Goal: Task Accomplishment & Management: Manage account settings

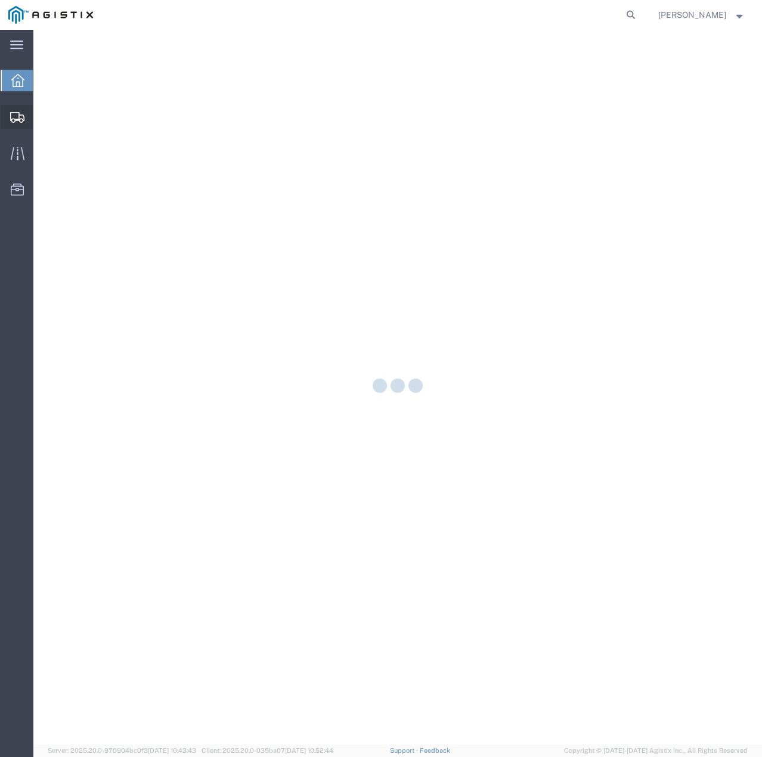
click at [15, 110] on div at bounding box center [17, 117] width 33 height 24
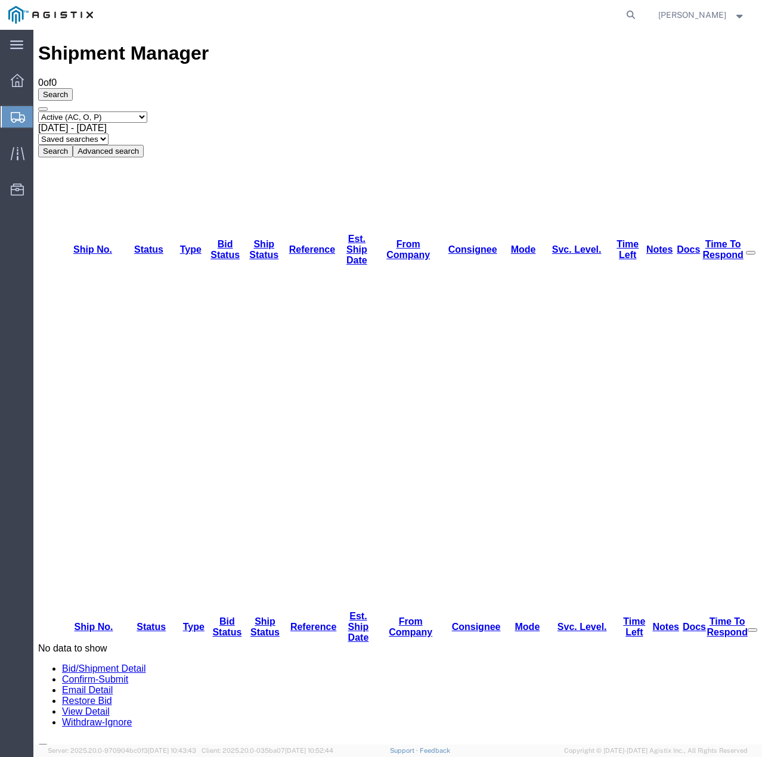
click at [139, 111] on select "Select status Active (AC, O, P) All Approved Awaiting Confirmation (AC) Booked …" at bounding box center [92, 116] width 109 height 11
select select "ALL"
click at [38, 111] on select "Select status Active (AC, O, P) All Approved Awaiting Confirmation (AC) Booked …" at bounding box center [92, 116] width 109 height 11
click at [73, 145] on button "Search" at bounding box center [55, 151] width 35 height 13
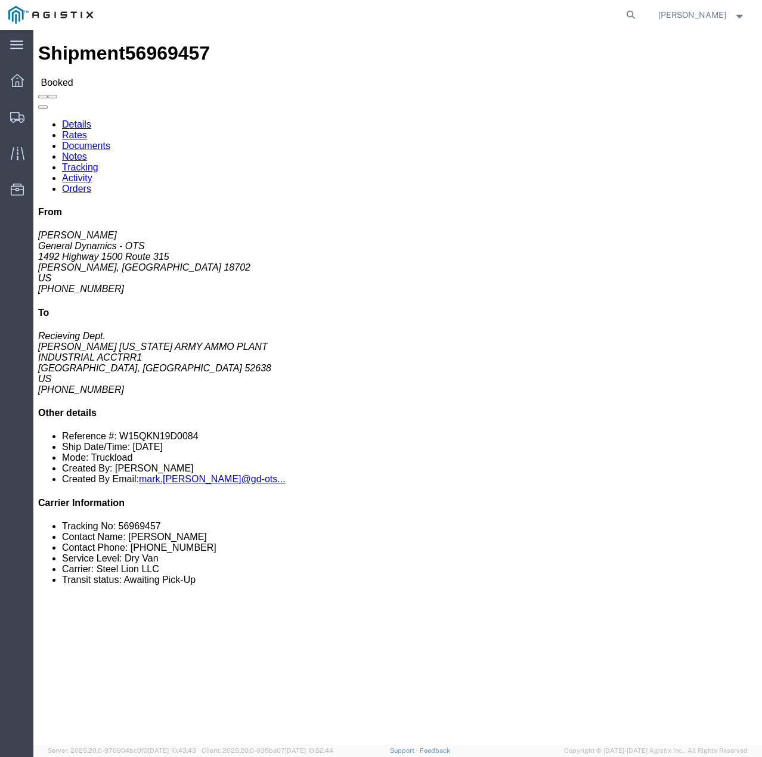
click link "Tracking"
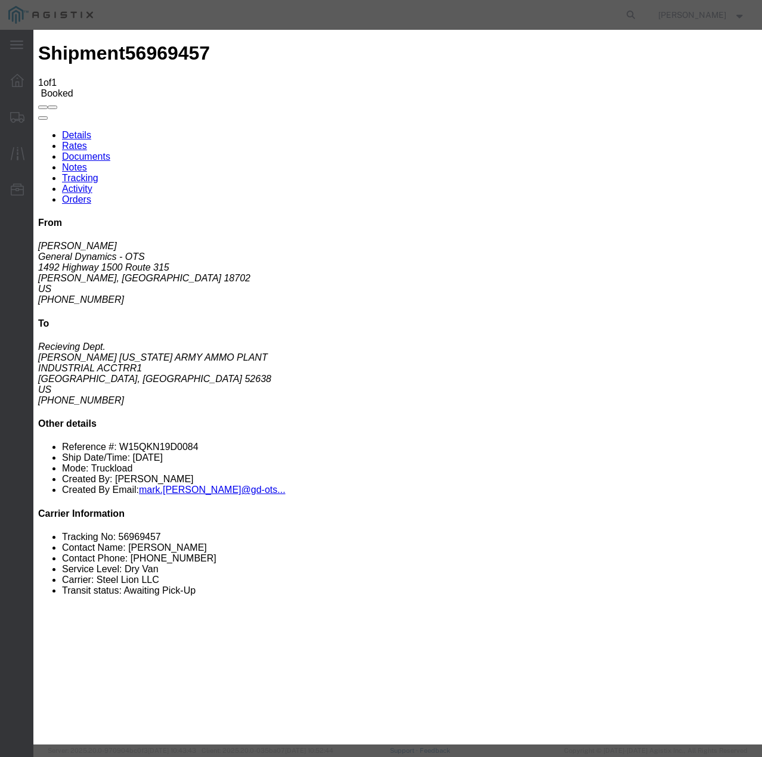
type input "[DATE]"
type input "9:00 PM"
select select "INTRANST"
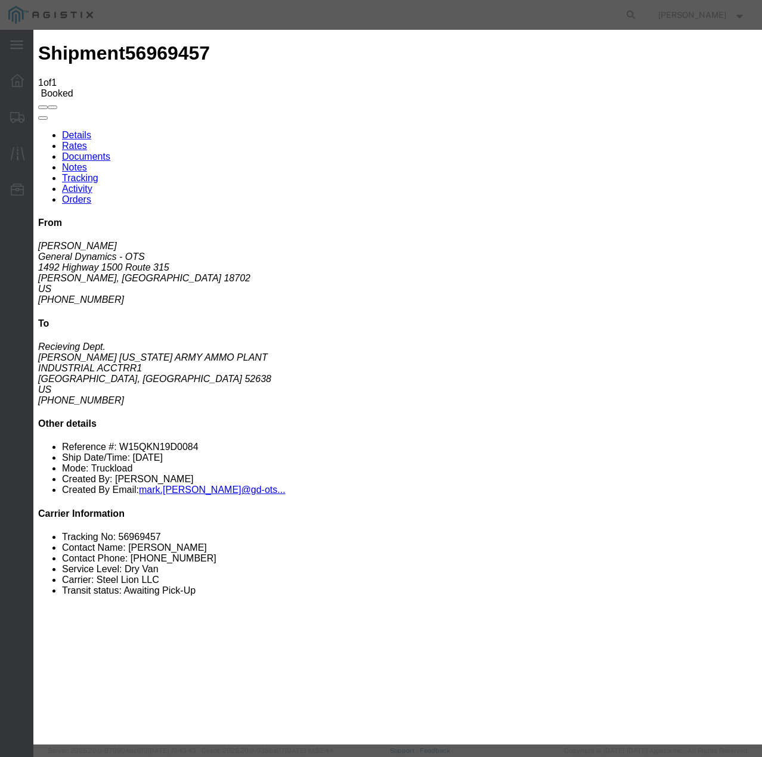
select select "22873"
drag, startPoint x: 225, startPoint y: 403, endPoint x: 225, endPoint y: 411, distance: 7.7
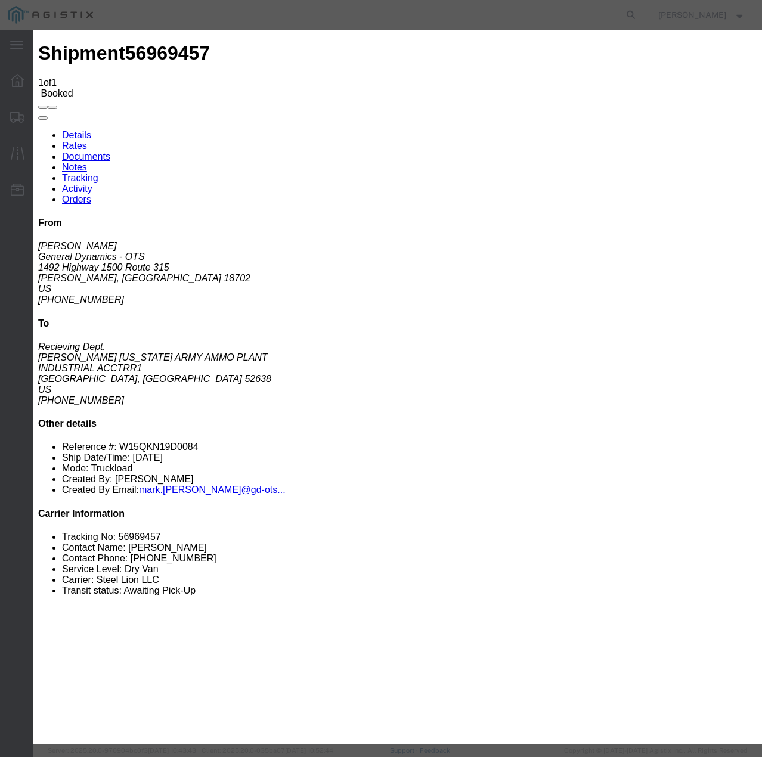
select select "TL"
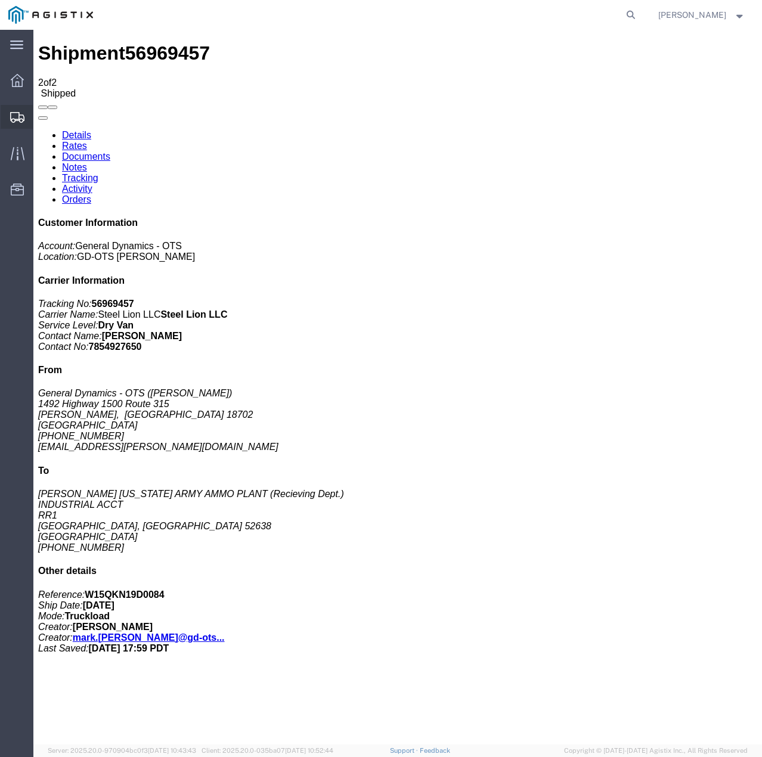
click at [7, 114] on div at bounding box center [17, 117] width 33 height 24
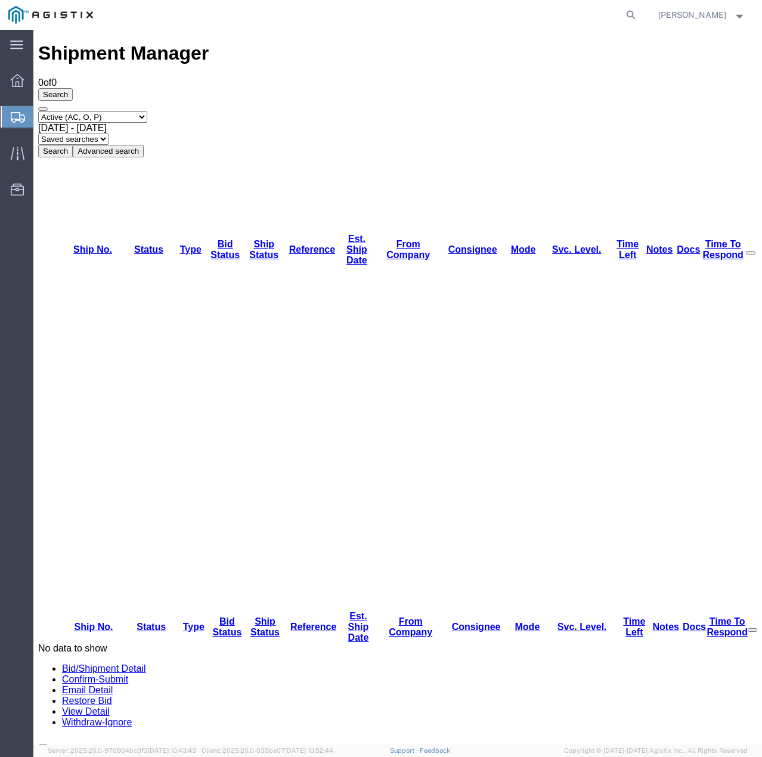
click at [105, 111] on select "Select status Active (AC, O, P) All Approved Awaiting Confirmation (AC) Booked …" at bounding box center [92, 116] width 109 height 11
select select "ALL"
click at [38, 111] on select "Select status Active (AC, O, P) All Approved Awaiting Confirmation (AC) Booked …" at bounding box center [92, 116] width 109 height 11
click at [73, 145] on button "Search" at bounding box center [55, 151] width 35 height 13
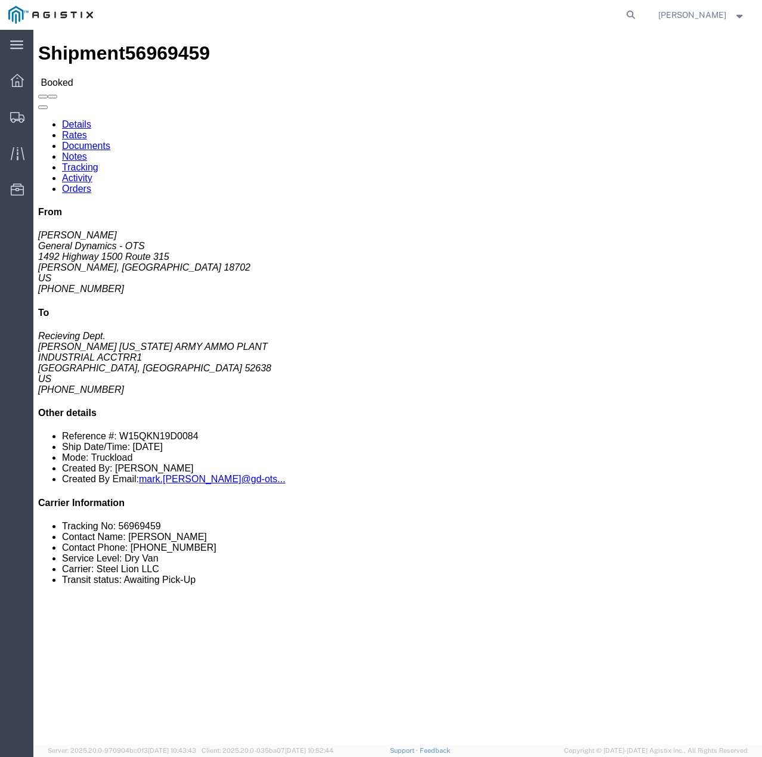
click link "Tracking"
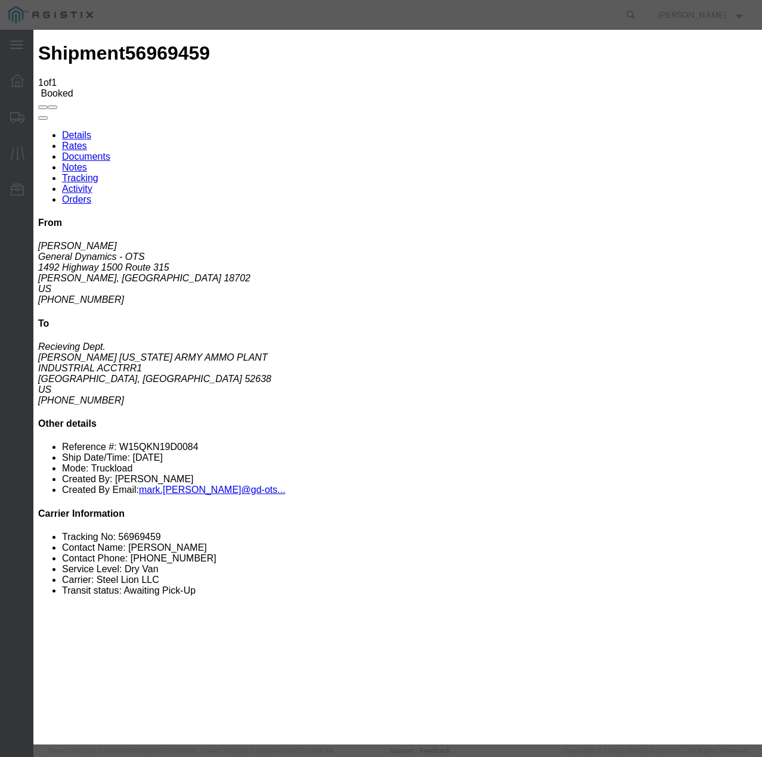
type input "[DATE]"
type input "10:00 PM"
select select "INTRANST"
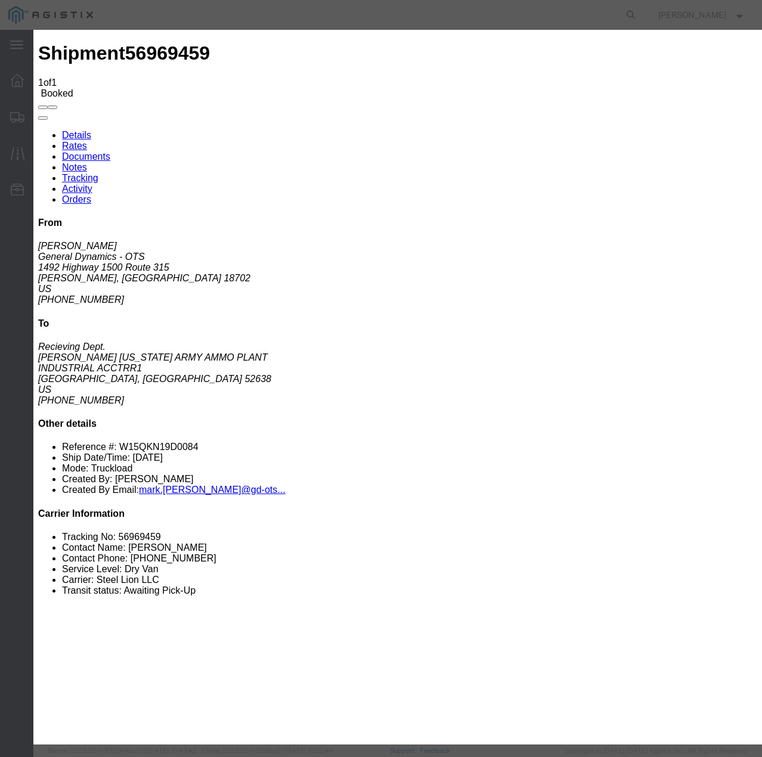
select select "22873"
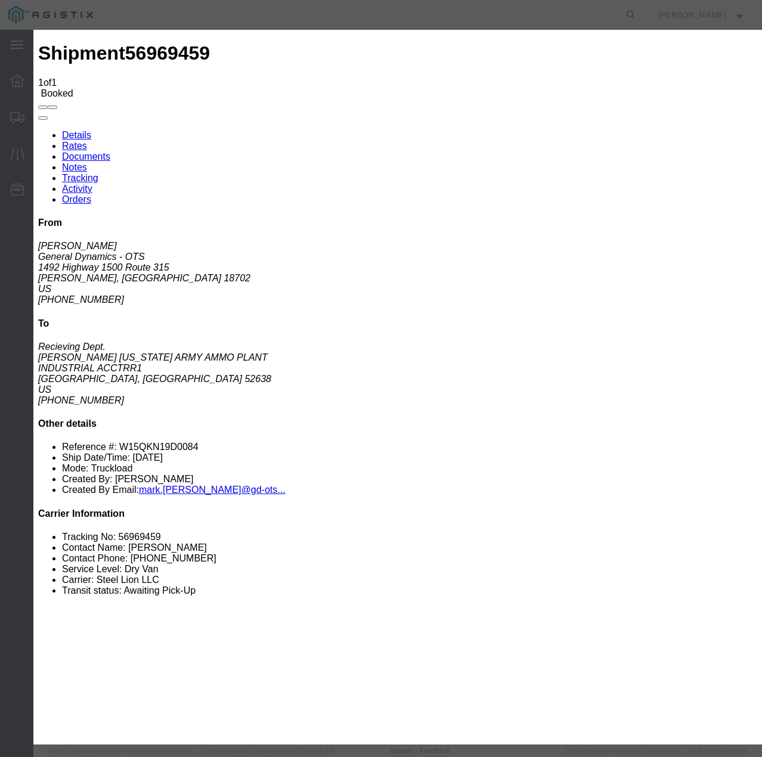
select select "TL"
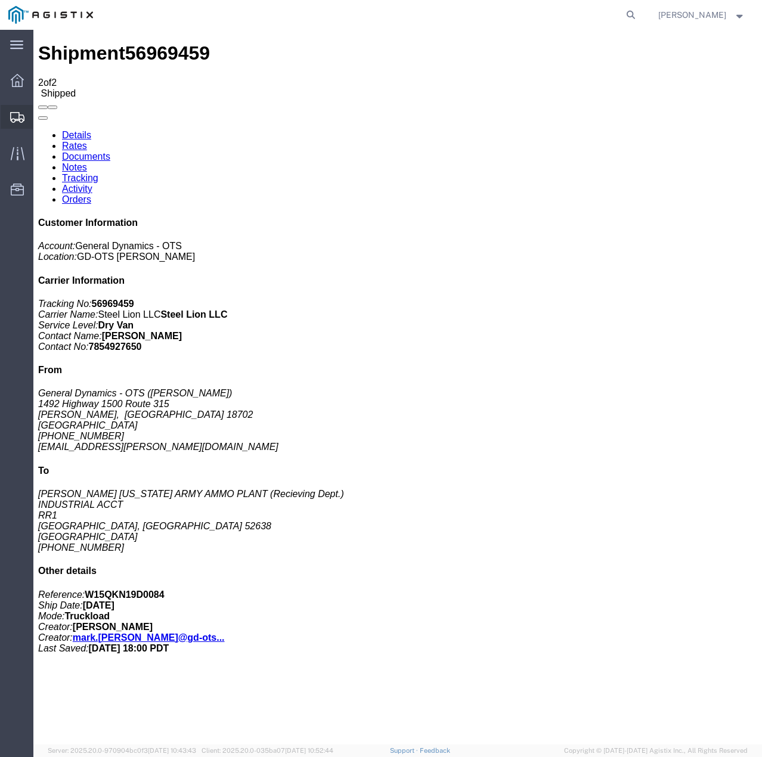
click at [17, 120] on icon at bounding box center [17, 117] width 14 height 11
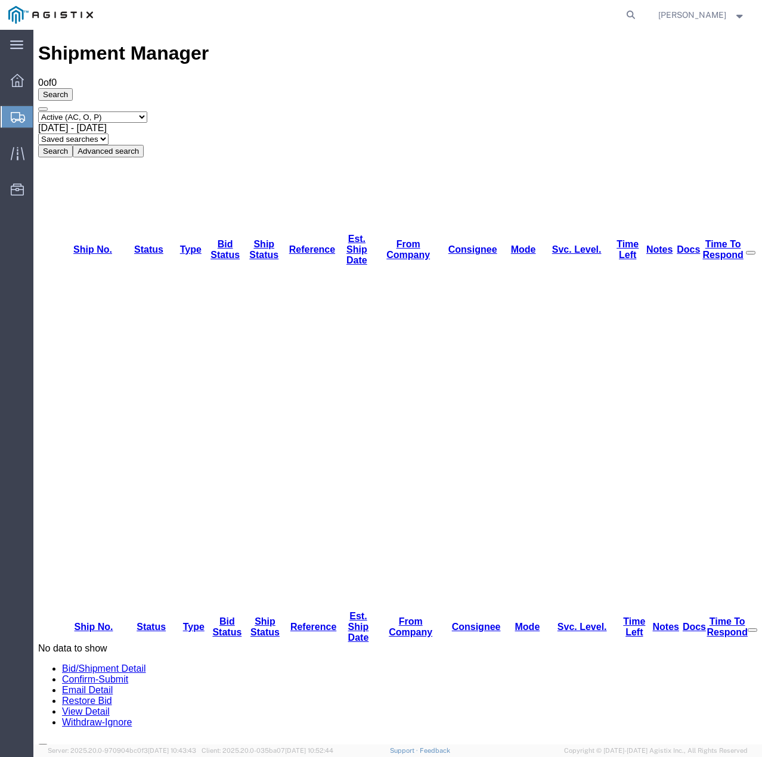
click at [135, 111] on select "Select status Active (AC, O, P) All Approved Awaiting Confirmation (AC) Booked …" at bounding box center [92, 116] width 109 height 11
select select "ALL"
click at [38, 111] on select "Select status Active (AC, O, P) All Approved Awaiting Confirmation (AC) Booked …" at bounding box center [92, 116] width 109 height 11
click at [73, 145] on button "Search" at bounding box center [55, 151] width 35 height 13
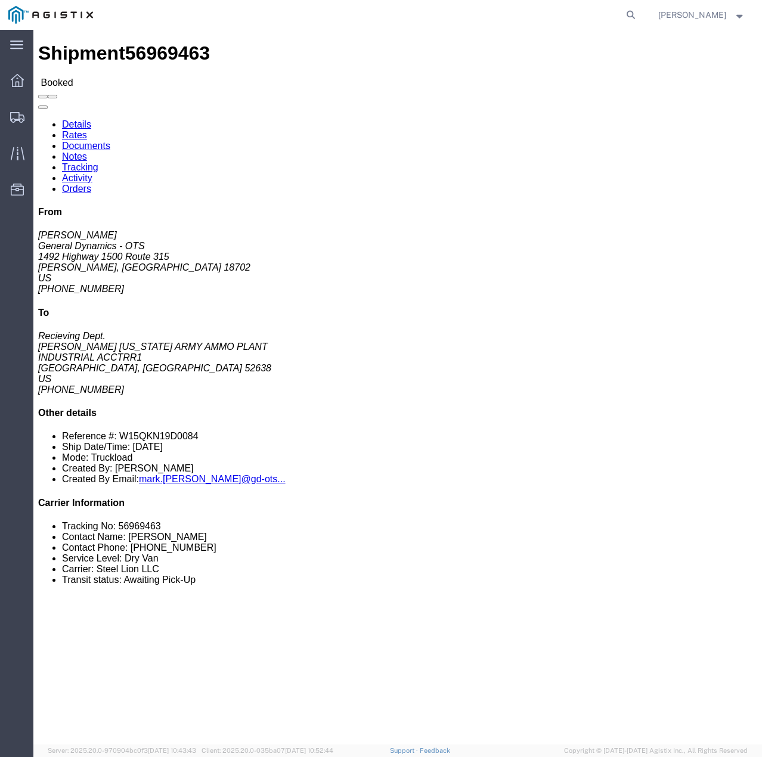
click link "Tracking"
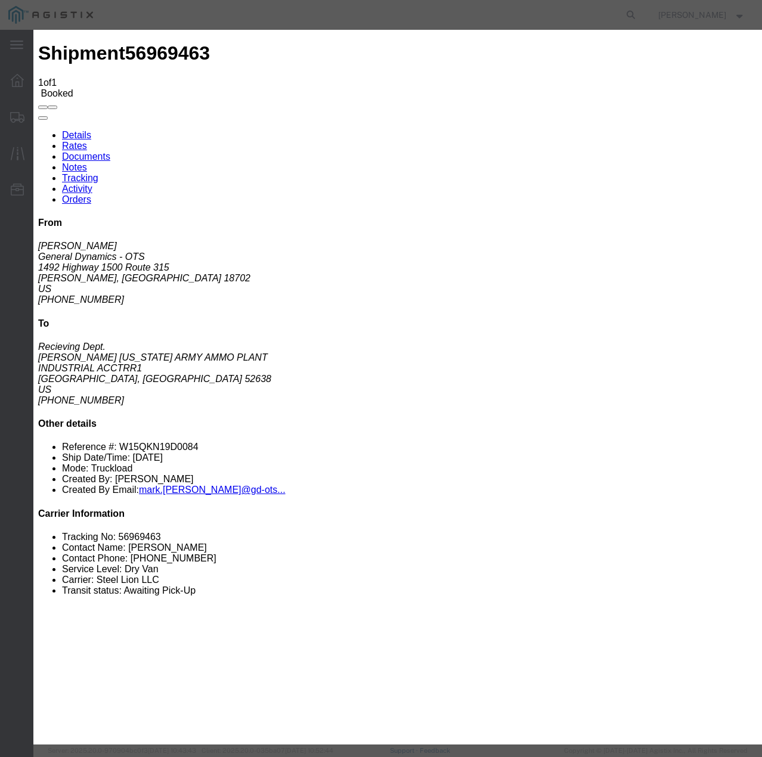
type input "[DATE]"
type input "10:00 PM"
select select "INTRANST"
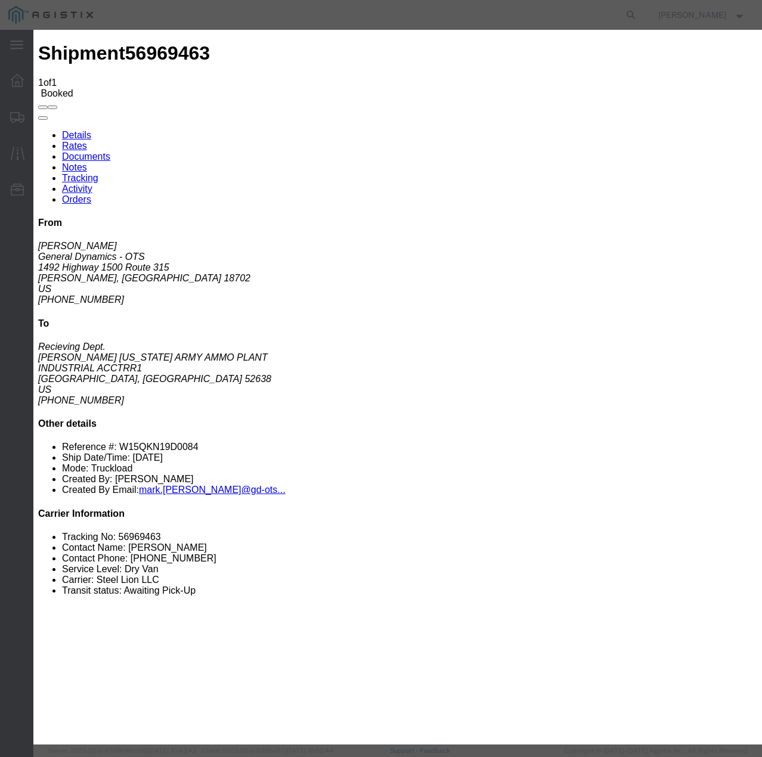
select select "22873"
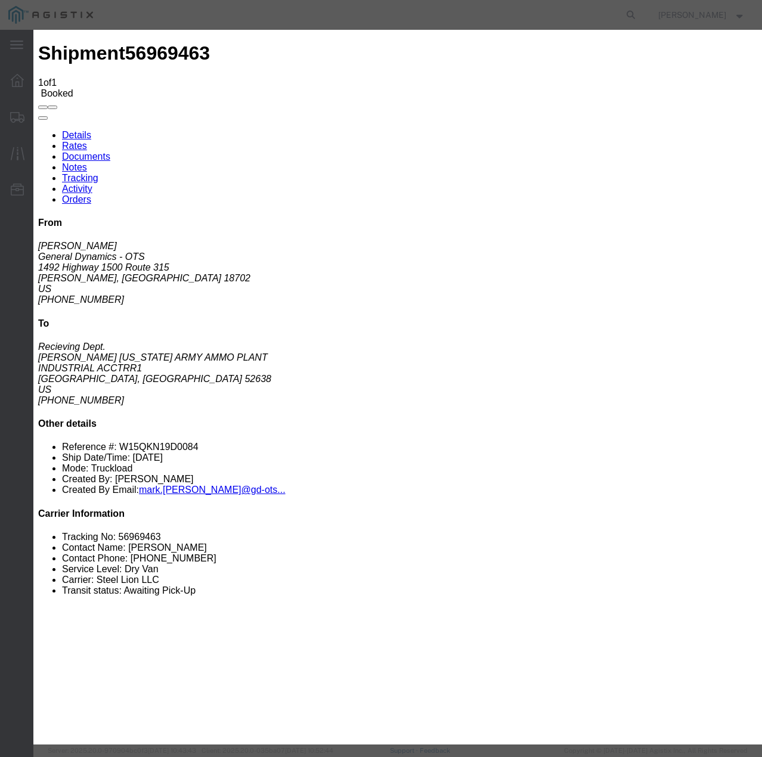
select select "TL"
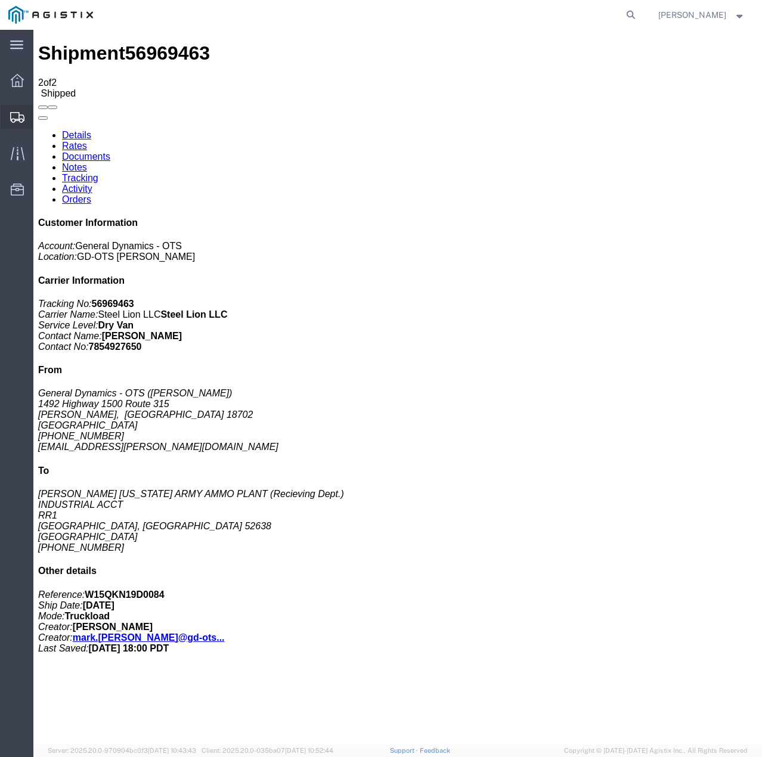
click at [1, 115] on div at bounding box center [17, 117] width 33 height 24
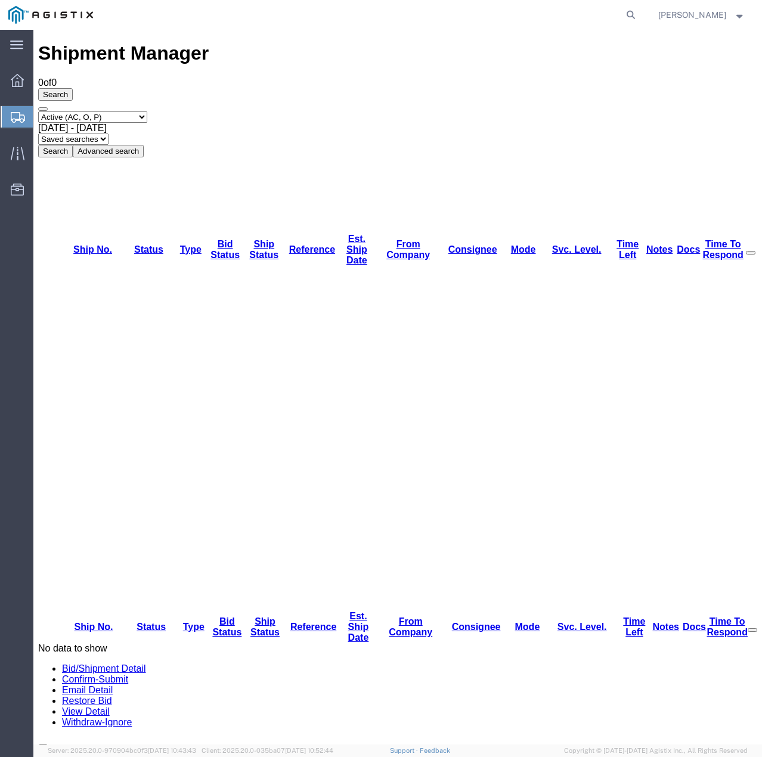
click at [126, 111] on select "Select status Active (AC, O, P) All Approved Awaiting Confirmation (AC) Booked …" at bounding box center [92, 116] width 109 height 11
select select "ALL"
click at [38, 111] on select "Select status Active (AC, O, P) All Approved Awaiting Confirmation (AC) Booked …" at bounding box center [92, 116] width 109 height 11
click at [73, 145] on button "Search" at bounding box center [55, 151] width 35 height 13
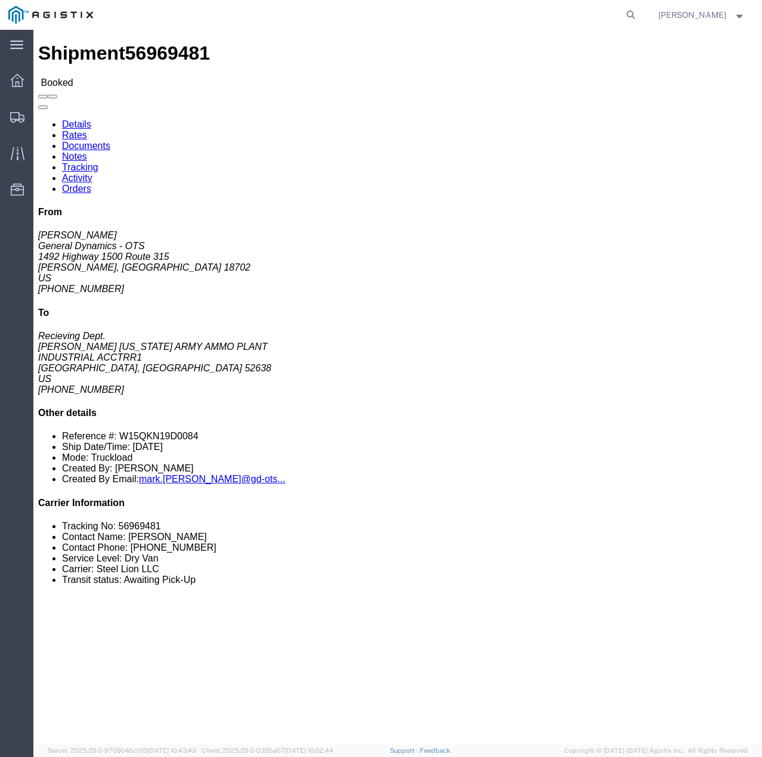
click link "Tracking"
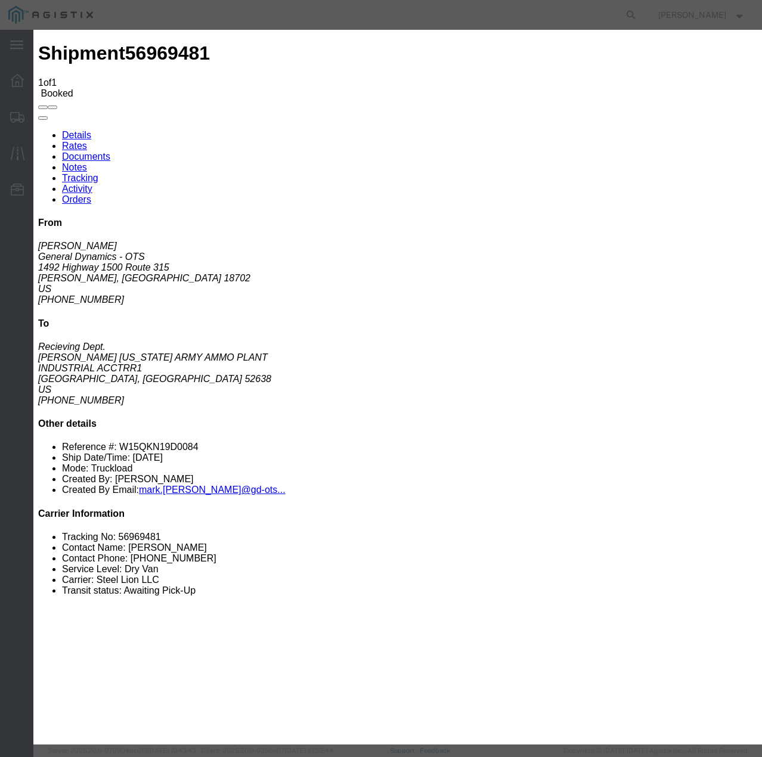
type input "[DATE]"
type input "10:00 PM"
select select "INTRANST"
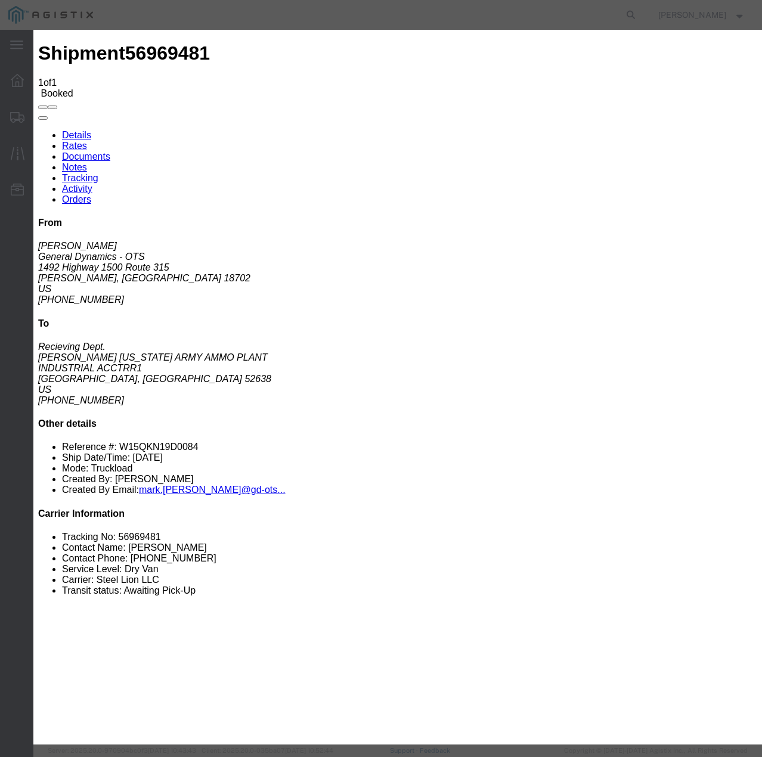
select select "22873"
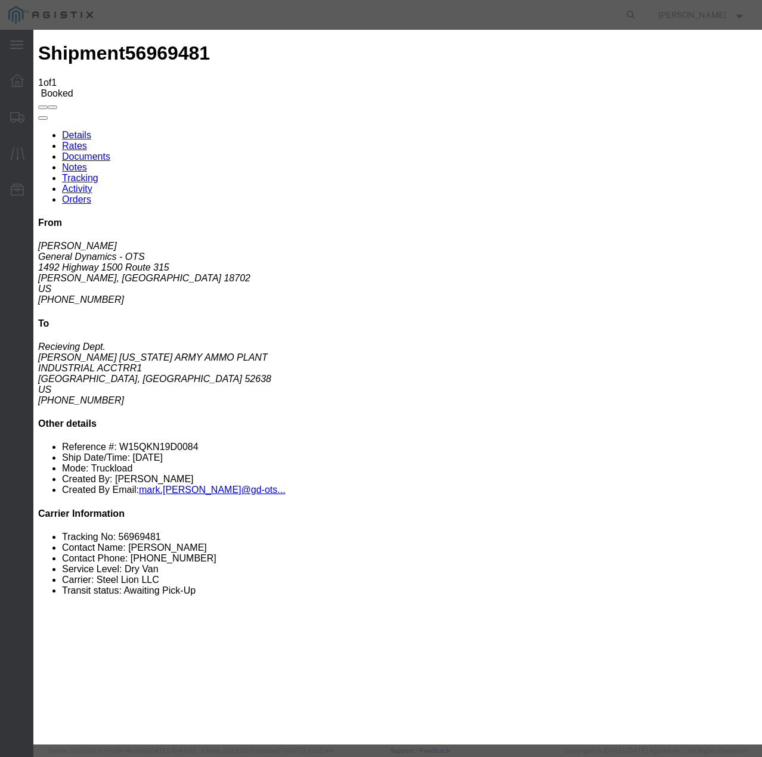
select select "TL"
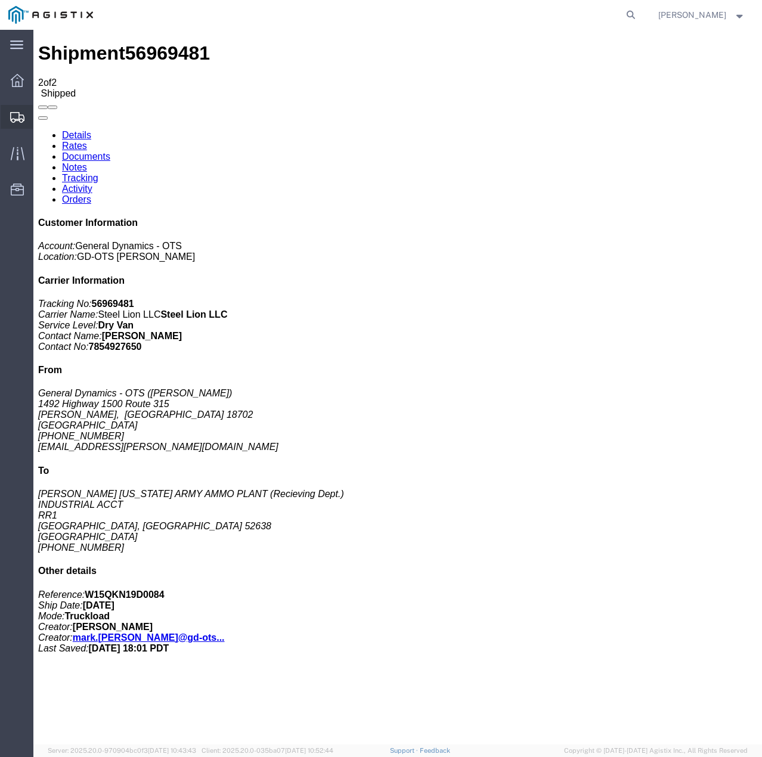
click at [12, 115] on icon at bounding box center [17, 117] width 14 height 11
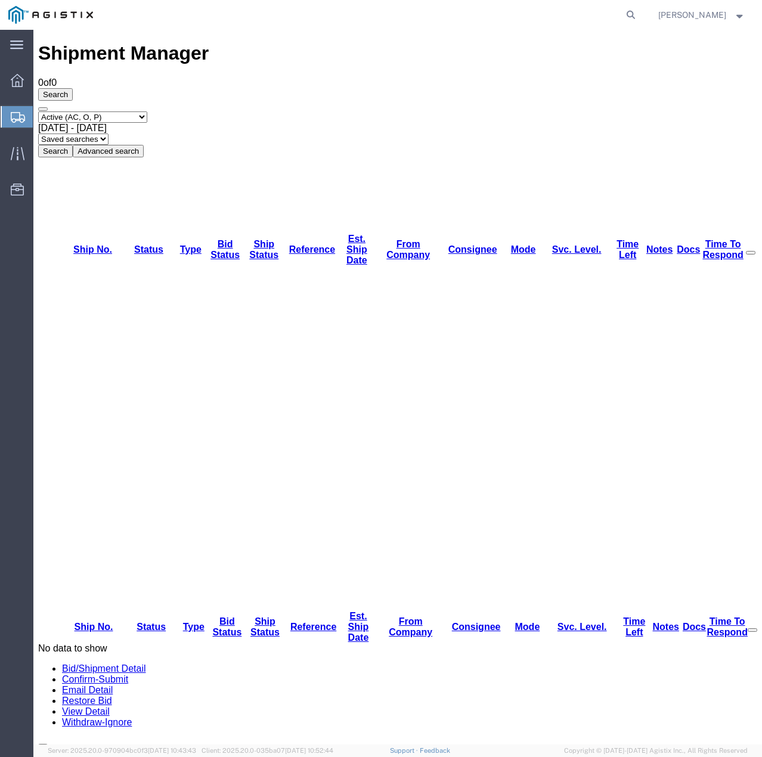
click at [143, 111] on select "Select status Active (AC, O, P) All Approved Awaiting Confirmation (AC) Booked …" at bounding box center [92, 116] width 109 height 11
select select "ALL"
click at [38, 111] on select "Select status Active (AC, O, P) All Approved Awaiting Confirmation (AC) Booked …" at bounding box center [92, 116] width 109 height 11
click at [73, 145] on button "Search" at bounding box center [55, 151] width 35 height 13
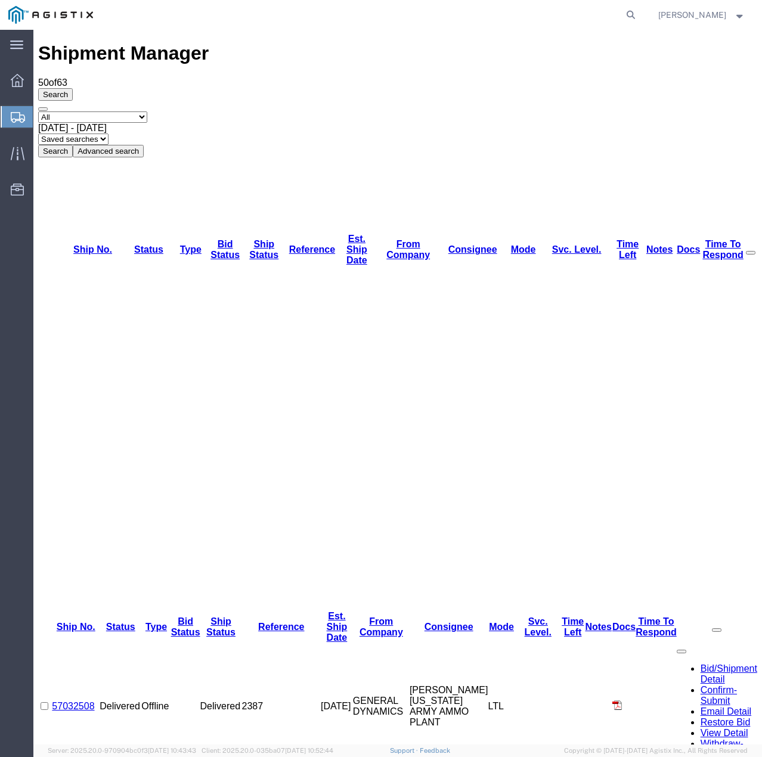
drag, startPoint x: 104, startPoint y: 368, endPoint x: 60, endPoint y: 374, distance: 45.0
copy link "57009208"
drag, startPoint x: 113, startPoint y: 352, endPoint x: 61, endPoint y: 356, distance: 51.4
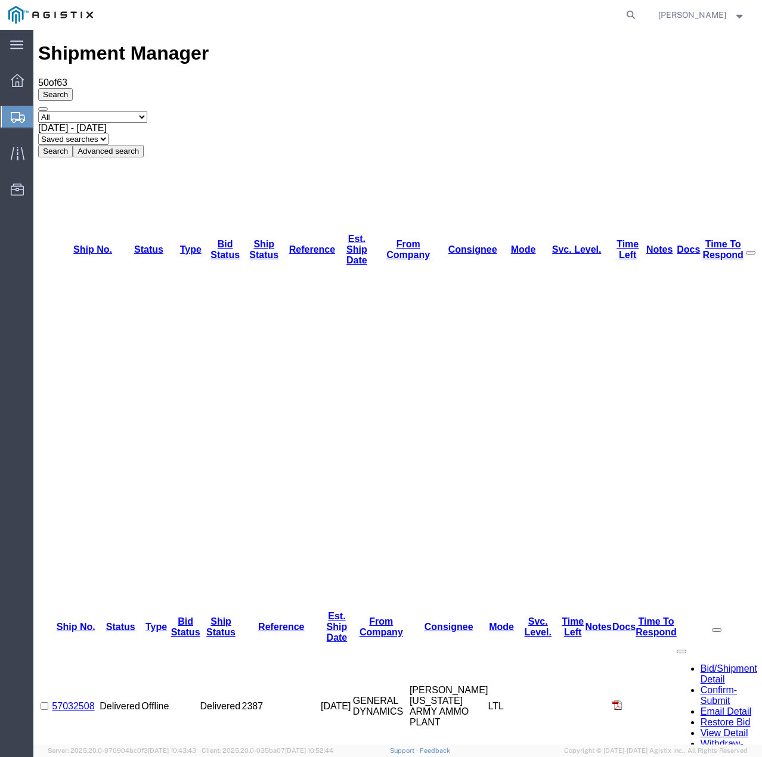
copy link "57009228"
drag, startPoint x: 118, startPoint y: 331, endPoint x: 62, endPoint y: 333, distance: 56.0
copy link "57009233"
drag, startPoint x: 118, startPoint y: 310, endPoint x: 65, endPoint y: 313, distance: 53.1
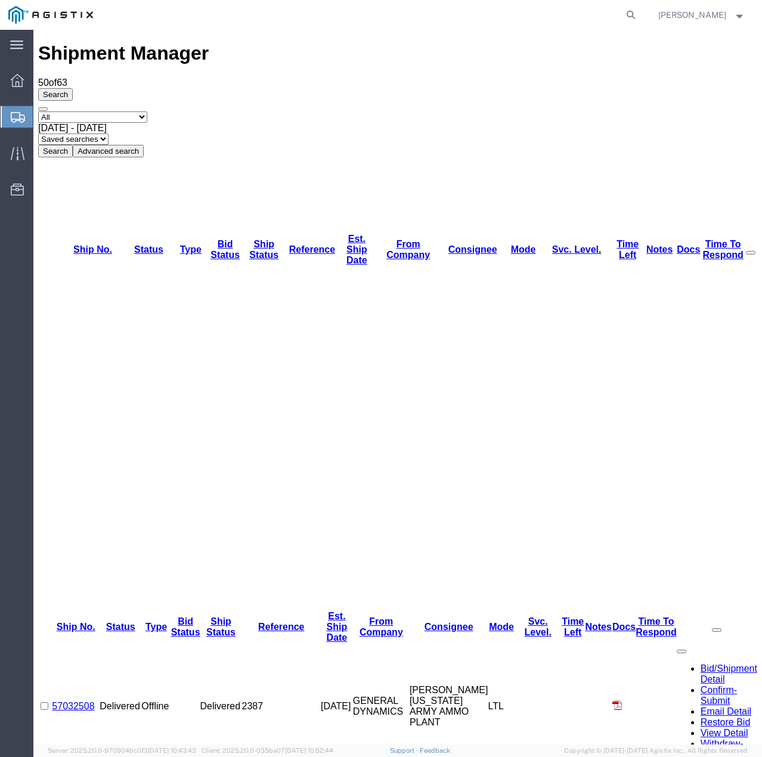
drag, startPoint x: 108, startPoint y: 310, endPoint x: 62, endPoint y: 312, distance: 46.5
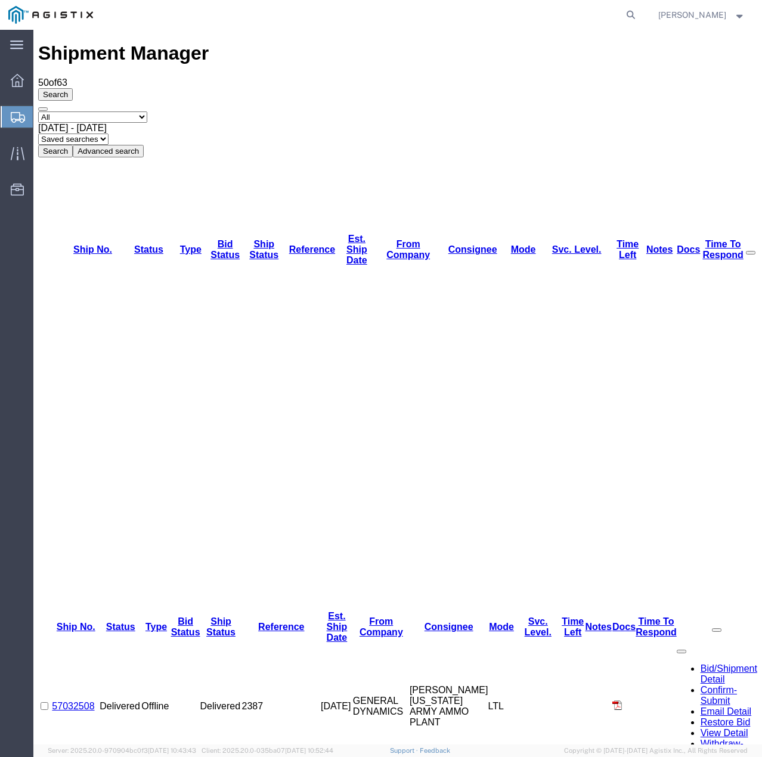
copy link "57009239"
drag, startPoint x: 108, startPoint y: 289, endPoint x: 52, endPoint y: 293, distance: 55.5
copy tr "57009240"
